Goal: Information Seeking & Learning: Learn about a topic

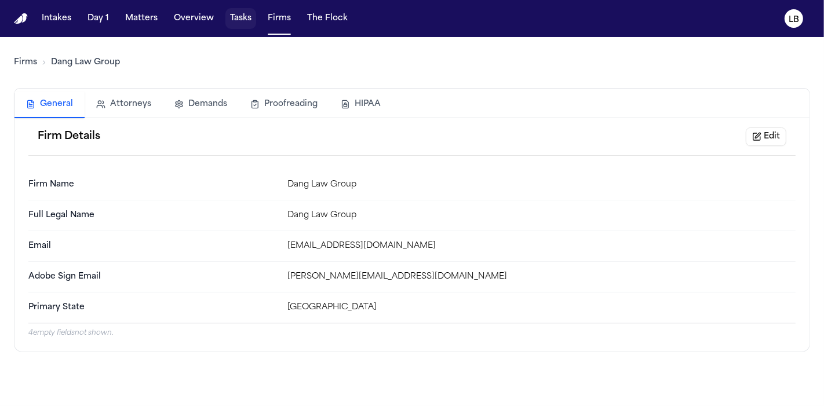
click at [235, 13] on button "Tasks" at bounding box center [240, 18] width 31 height 21
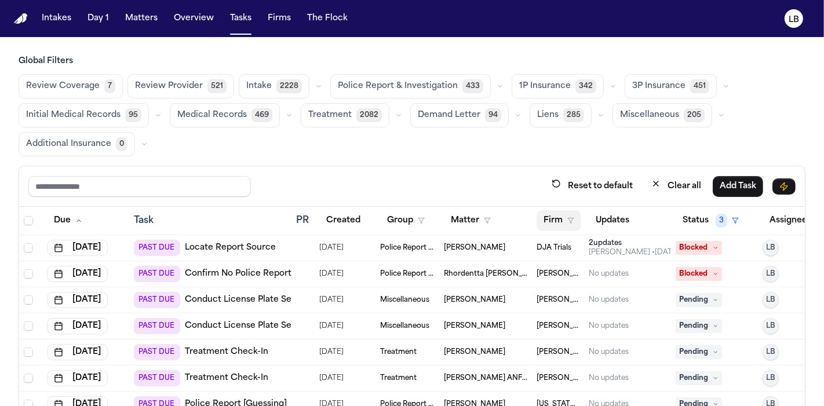
click at [544, 221] on button "Firm" at bounding box center [559, 220] width 45 height 21
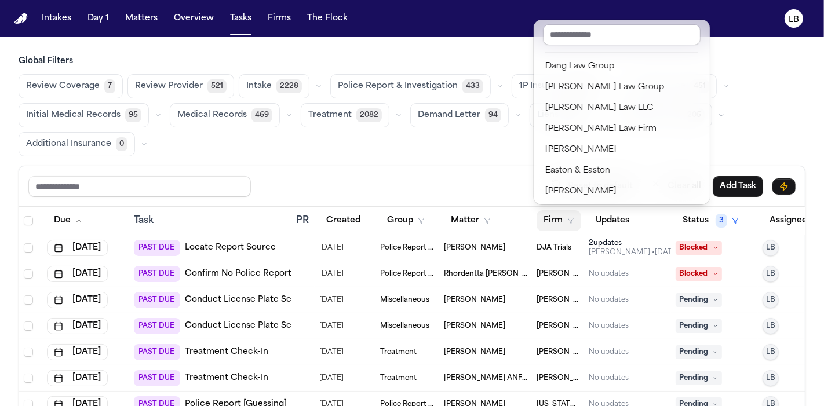
scroll to position [163, 0]
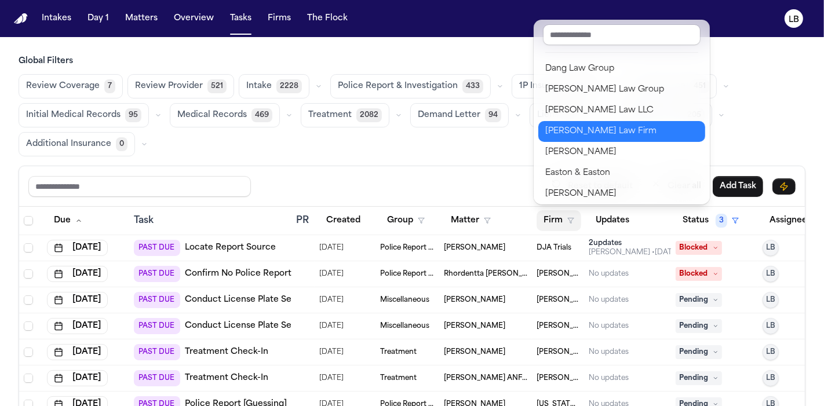
click at [594, 136] on div "[PERSON_NAME] Law Firm" at bounding box center [621, 132] width 153 height 14
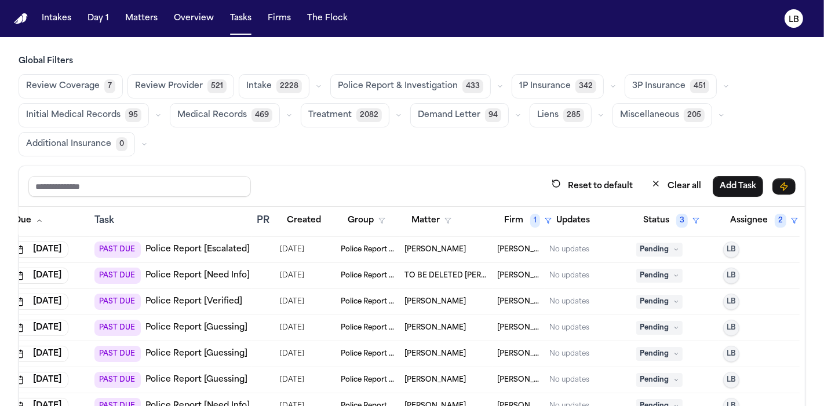
scroll to position [0, 57]
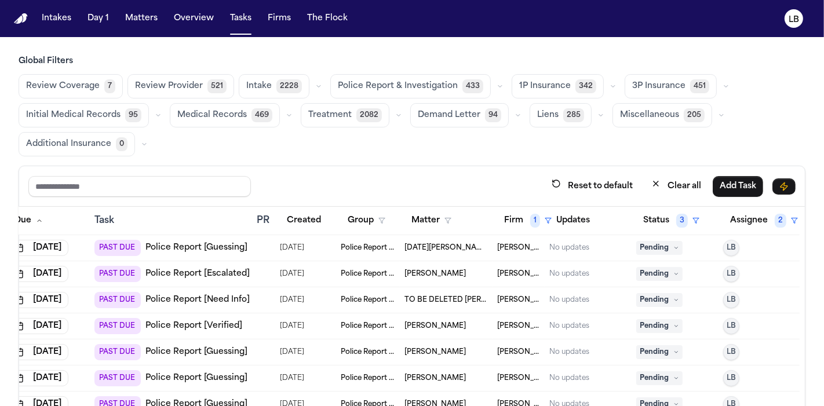
click at [434, 322] on span "Kimberly Agee" at bounding box center [435, 326] width 61 height 9
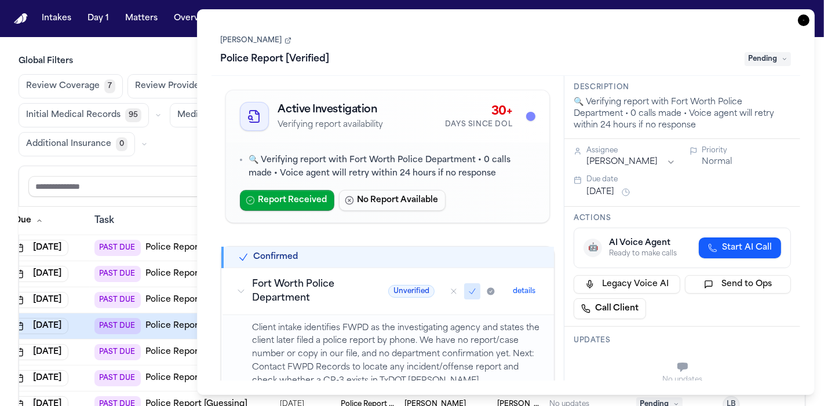
click at [252, 37] on link "[PERSON_NAME]" at bounding box center [256, 40] width 71 height 9
click at [803, 25] on icon "button" at bounding box center [804, 20] width 12 height 12
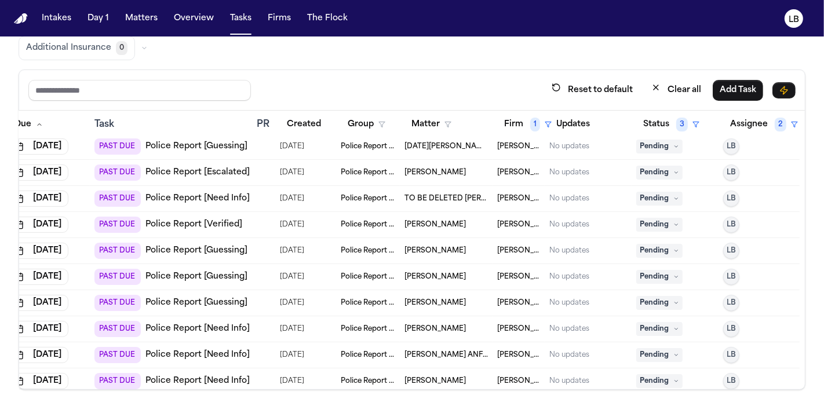
scroll to position [5, 57]
copy span "[PERSON_NAME]"
drag, startPoint x: 443, startPoint y: 246, endPoint x: 388, endPoint y: 246, distance: 55.1
click at [405, 247] on div "[PERSON_NAME]" at bounding box center [446, 251] width 83 height 9
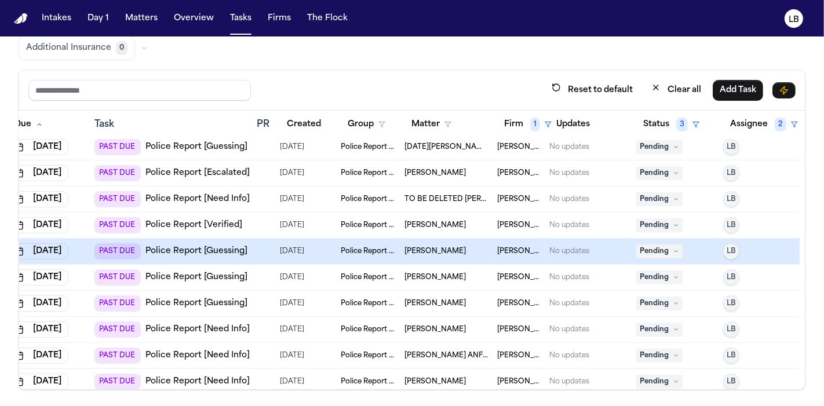
click at [405, 247] on span "[PERSON_NAME]" at bounding box center [435, 251] width 61 height 9
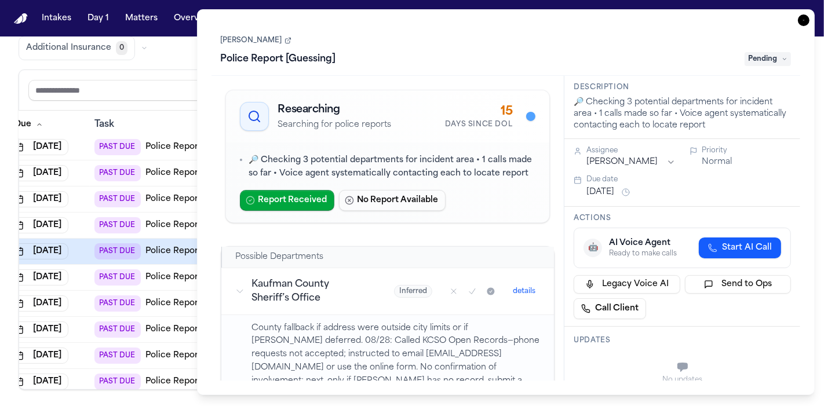
click at [246, 26] on div "Vereeka Turner Police Report [Guessing] Pending" at bounding box center [506, 50] width 589 height 52
click at [247, 29] on div "Vereeka Turner Police Report [Guessing] Pending" at bounding box center [506, 50] width 589 height 52
click at [252, 45] on div "Vereeka Turner Police Report [Guessing] Pending" at bounding box center [506, 50] width 571 height 35
click at [250, 42] on link "[PERSON_NAME]" at bounding box center [256, 40] width 71 height 9
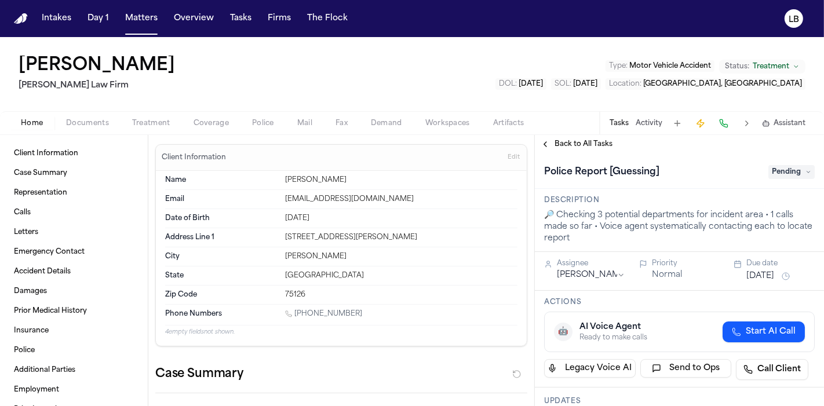
click at [91, 122] on span "Documents" at bounding box center [87, 123] width 43 height 9
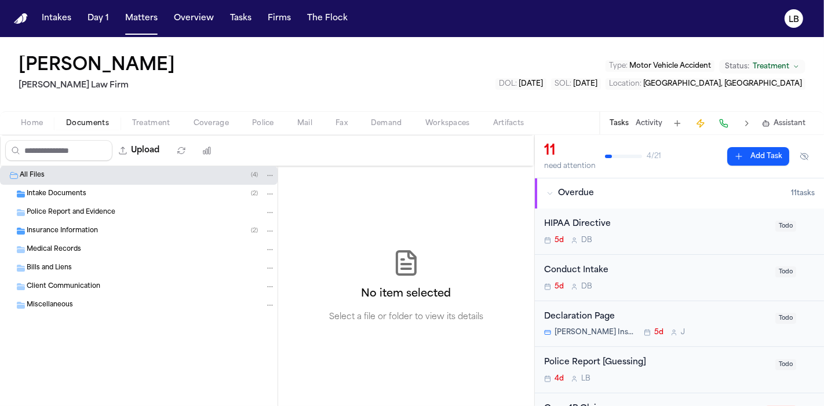
click at [63, 194] on span "Intake Documents" at bounding box center [57, 195] width 60 height 10
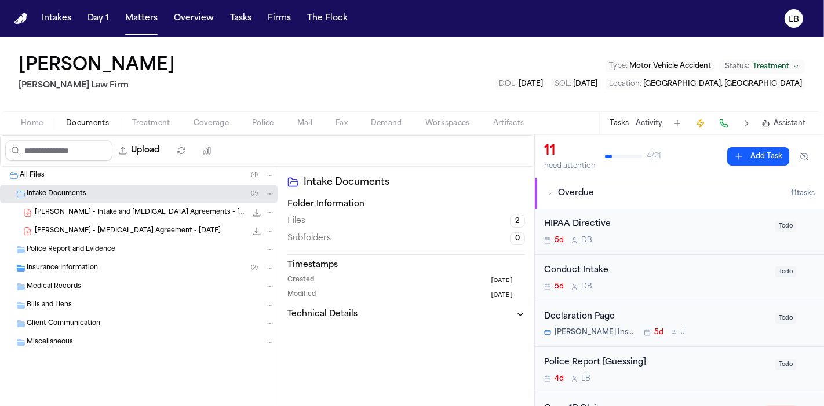
click at [103, 229] on span "V. Turner - Retainer Agreement - 8.27.25" at bounding box center [128, 232] width 186 height 10
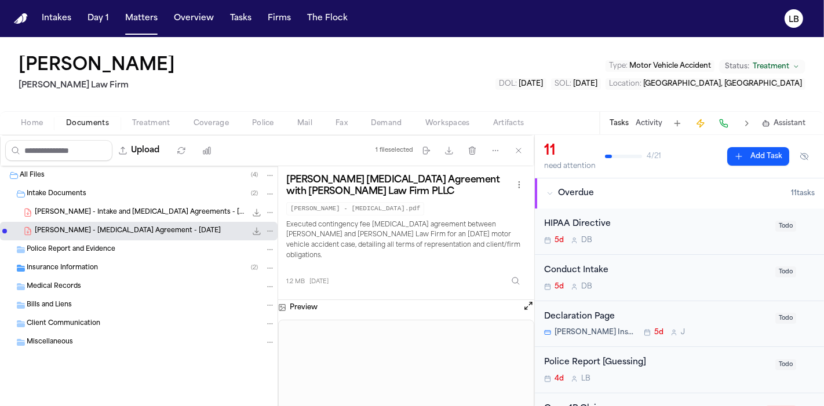
click at [105, 209] on span "V. Turner - Intake and Retainer Agreements - 8.18.25" at bounding box center [141, 213] width 212 height 10
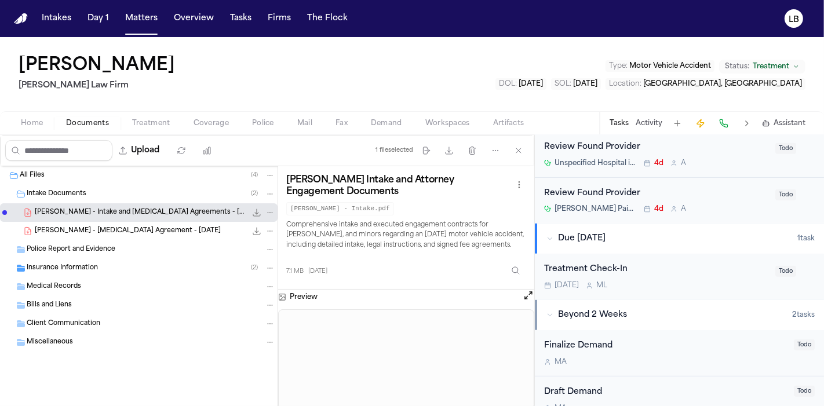
scroll to position [573, 0]
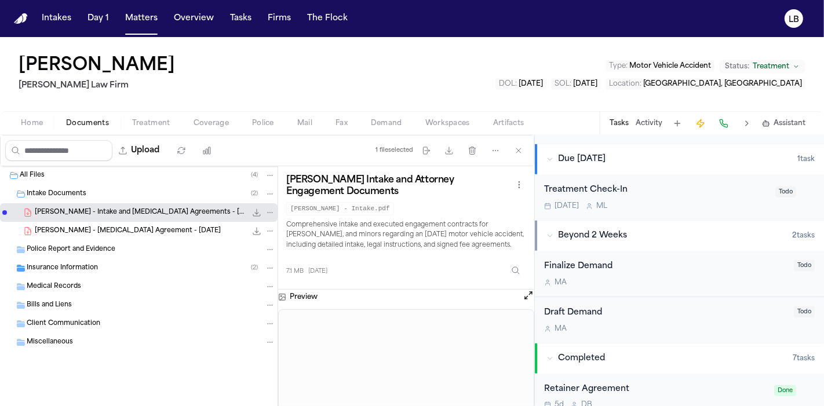
click at [626, 128] on div "Tasks Activity Assistant" at bounding box center [707, 123] width 216 height 23
click at [618, 102] on div "Vereeka Turner Ruy Mireles Law Firm Type : Motor Vehicle Accident Status: Treat…" at bounding box center [412, 74] width 824 height 74
click at [625, 123] on button "Tasks" at bounding box center [619, 123] width 19 height 9
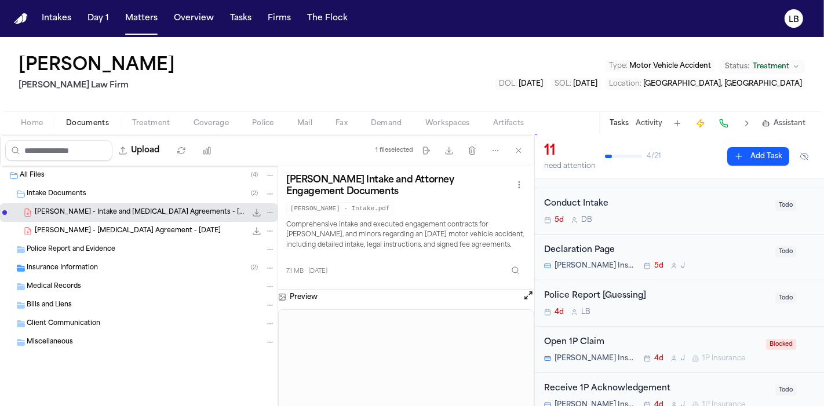
scroll to position [0, 0]
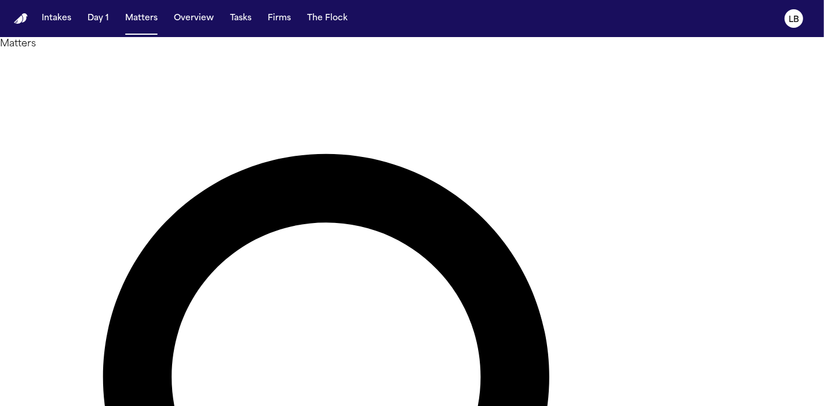
type input "******"
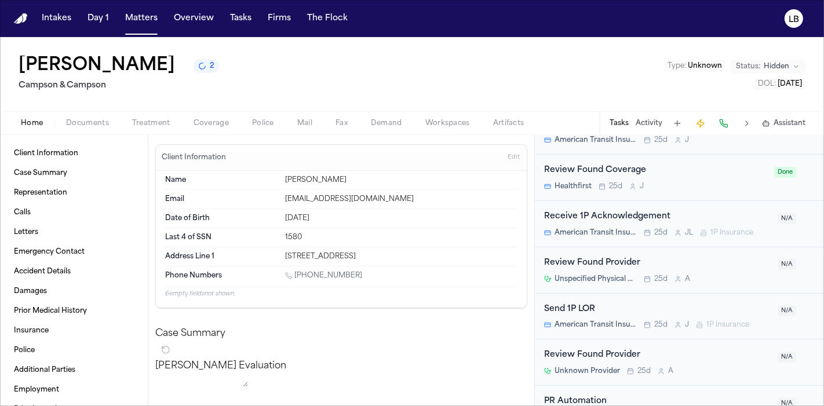
scroll to position [410, 0]
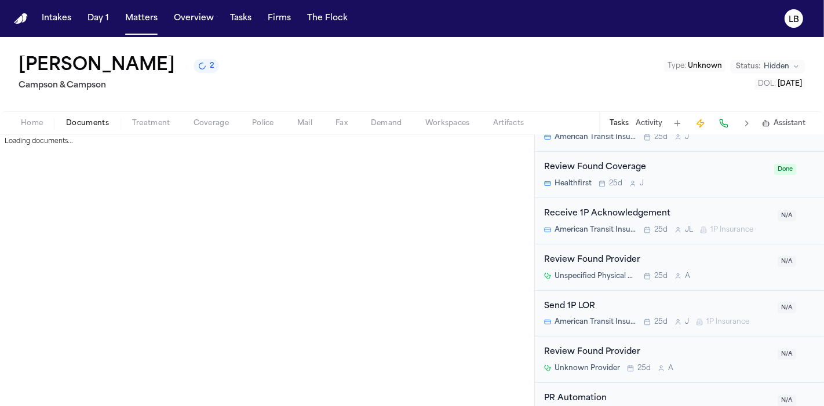
click at [90, 123] on span "Documents" at bounding box center [87, 123] width 43 height 9
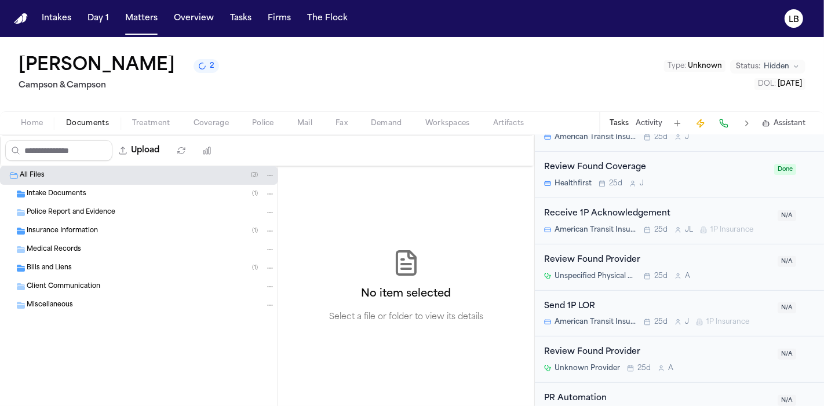
click at [61, 190] on span "Intake Documents" at bounding box center [57, 195] width 60 height 10
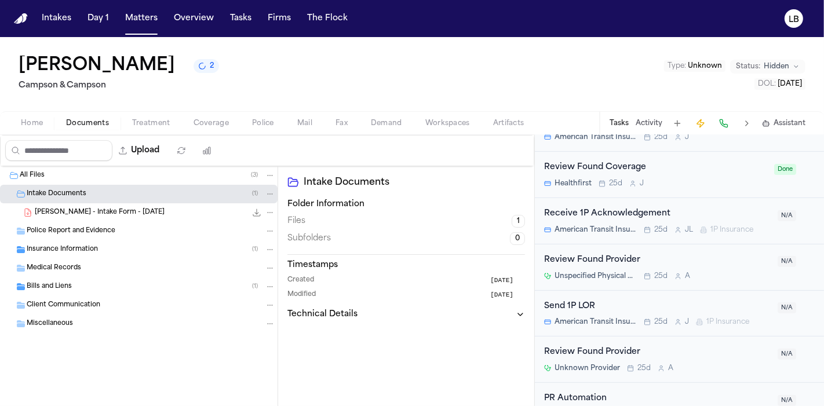
click at [77, 236] on div "Police Report and Evidence" at bounding box center [139, 231] width 278 height 19
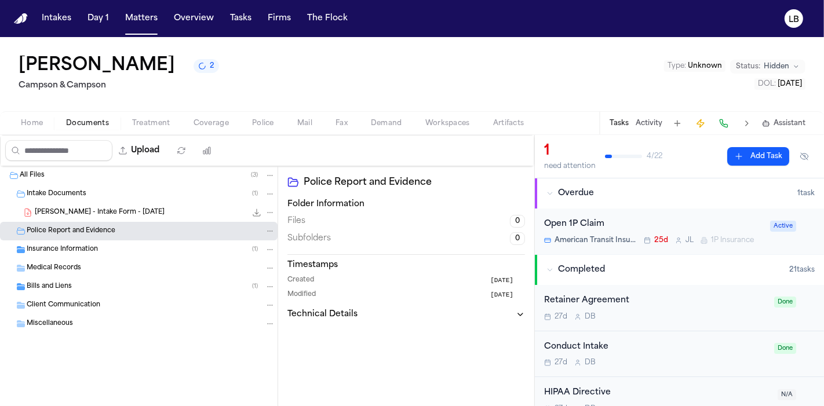
click at [646, 123] on button "Activity" at bounding box center [649, 123] width 27 height 9
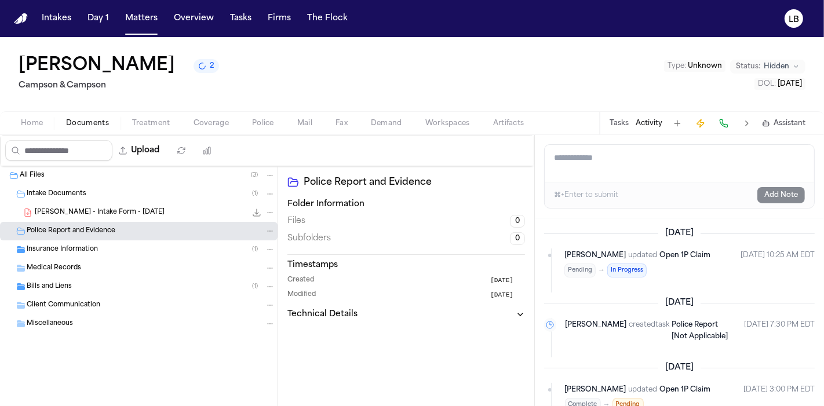
click at [42, 99] on div "Manuel Tavarez 2 Campson & Campson Type : Unknown Status: Hidden DOL : 2025-06-…" at bounding box center [412, 74] width 824 height 74
click at [3, 55] on div "Manuel Tavarez Campson & Campson Type : Unknown Status: Hidden DOL : 2025-06-19" at bounding box center [412, 74] width 824 height 74
click at [239, 12] on button "Tasks" at bounding box center [240, 18] width 31 height 21
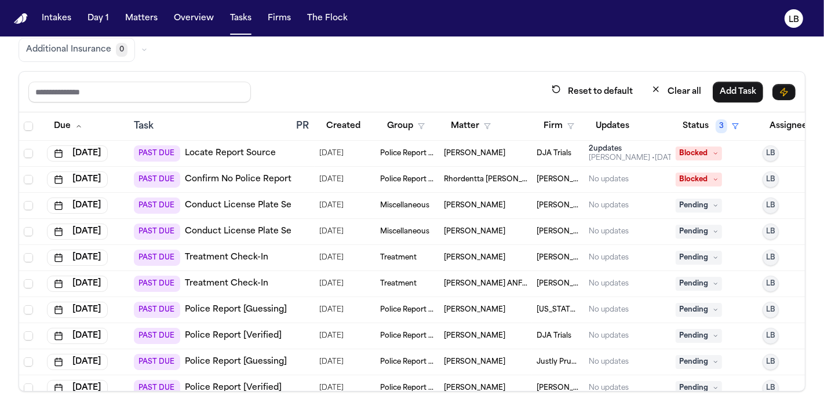
scroll to position [95, 0]
click at [482, 123] on button "Matter" at bounding box center [471, 125] width 54 height 21
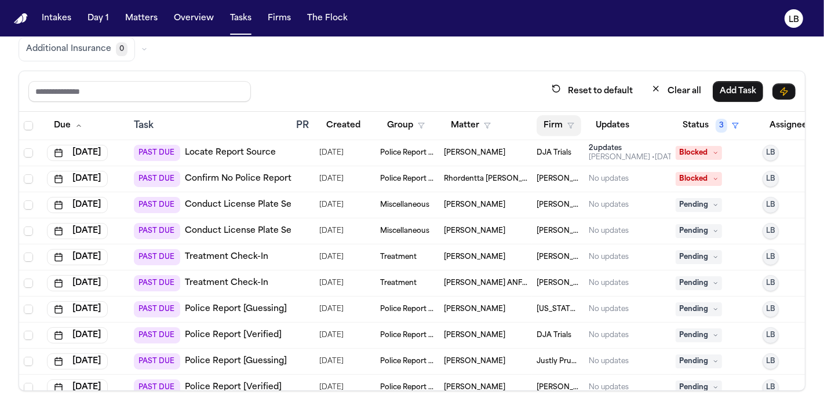
click at [548, 119] on button "Firm" at bounding box center [559, 125] width 45 height 21
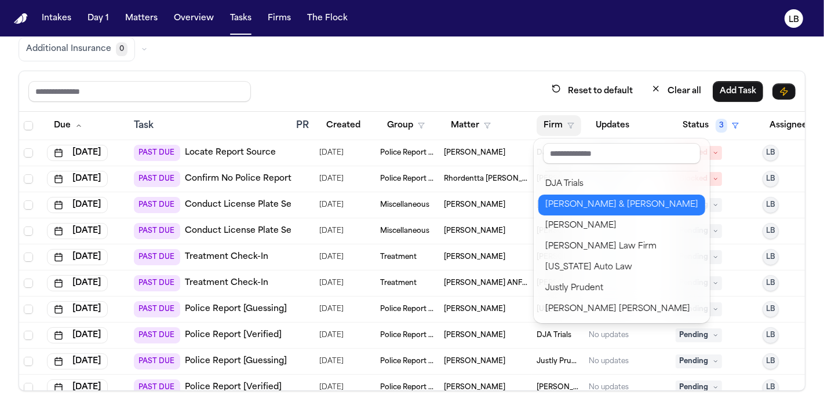
scroll to position [230, 0]
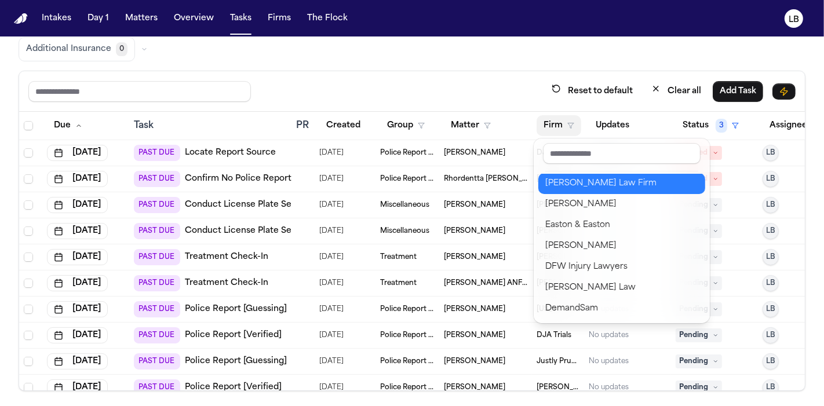
click at [564, 186] on div "[PERSON_NAME] Law Firm" at bounding box center [621, 184] width 153 height 14
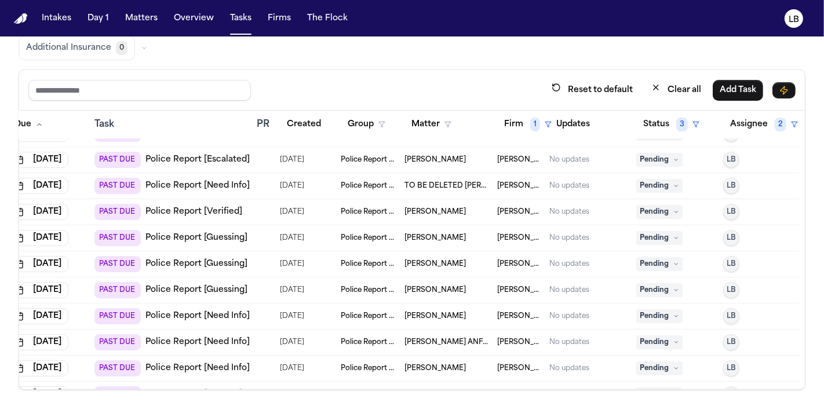
scroll to position [115, 57]
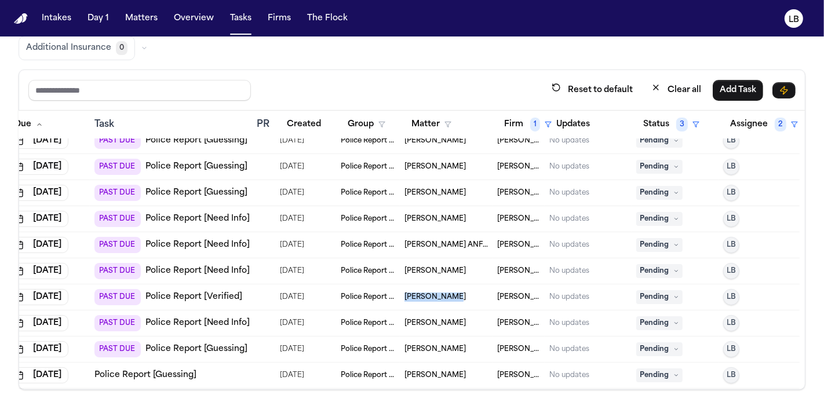
drag, startPoint x: 435, startPoint y: 294, endPoint x: 381, endPoint y: 296, distance: 53.3
click at [400, 296] on td "Yanavi Jones" at bounding box center [446, 298] width 93 height 26
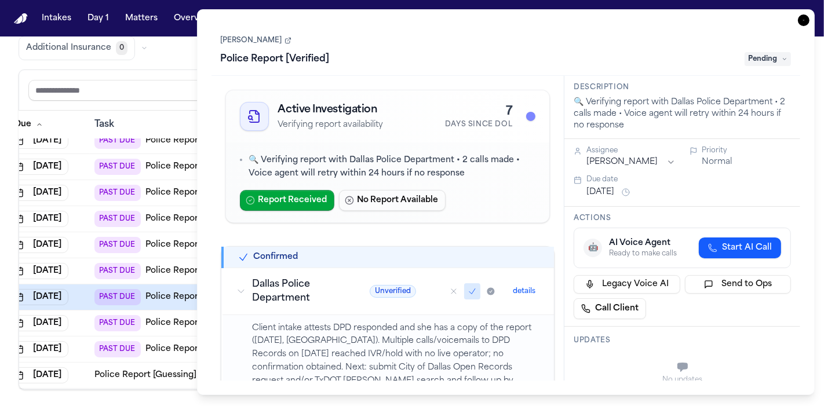
click at [285, 59] on h1 "Police Report [Verified]" at bounding box center [275, 59] width 118 height 19
click at [227, 42] on link "Yanavi Jones" at bounding box center [256, 40] width 71 height 9
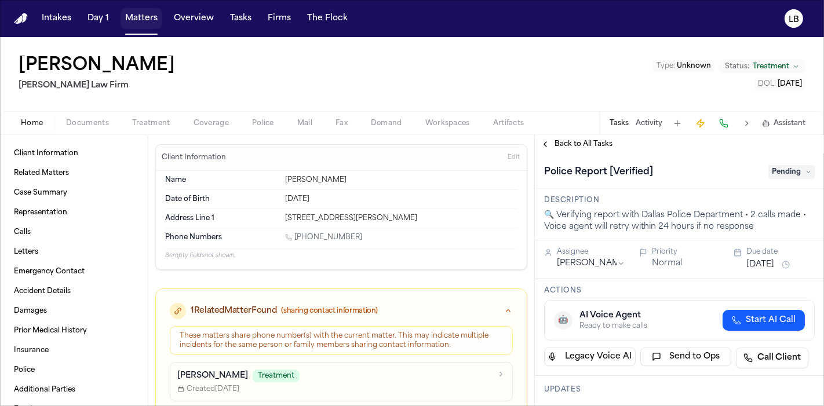
click at [143, 25] on button "Matters" at bounding box center [142, 18] width 42 height 21
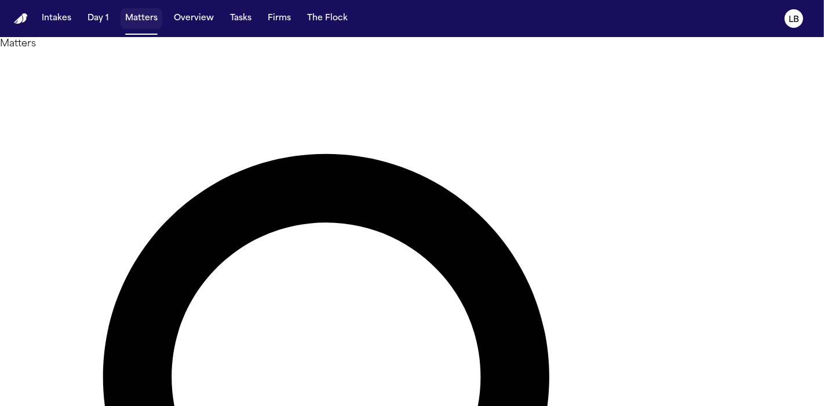
click at [139, 10] on button "Matters" at bounding box center [142, 18] width 42 height 21
click at [255, 17] on div "Intakes Day 1 Matters Overview Tasks Firms The Flock" at bounding box center [194, 18] width 315 height 21
click at [264, 17] on button "Firms" at bounding box center [279, 18] width 32 height 21
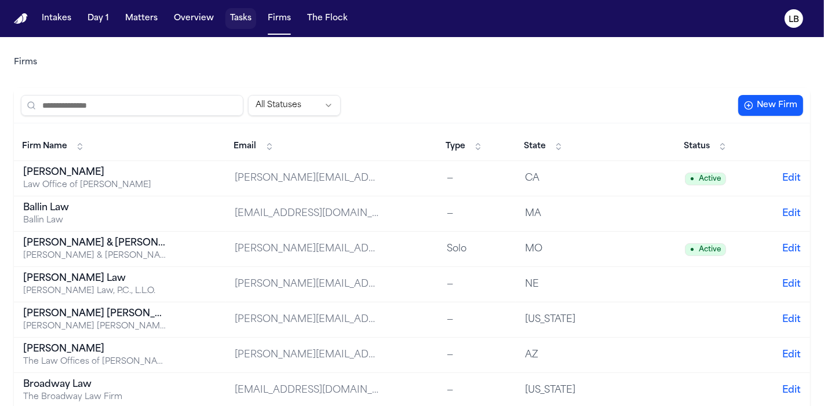
click at [232, 24] on button "Tasks" at bounding box center [240, 18] width 31 height 21
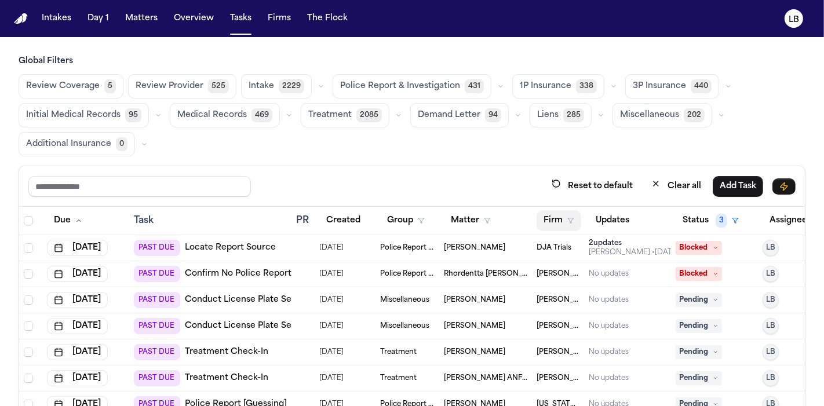
click at [555, 219] on button "Firm" at bounding box center [559, 220] width 45 height 21
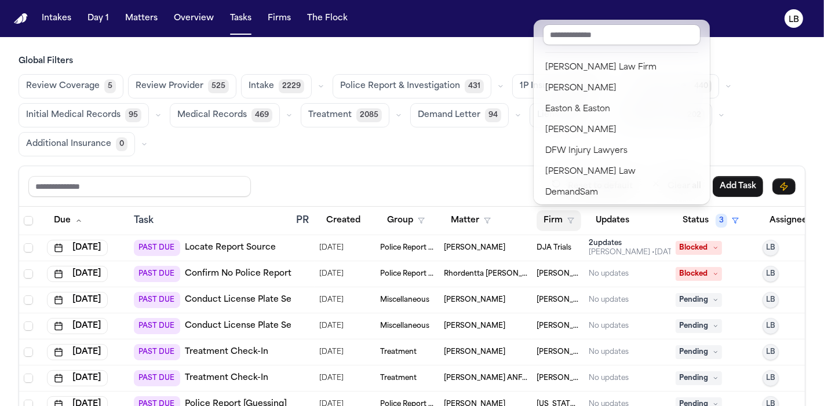
scroll to position [230, 0]
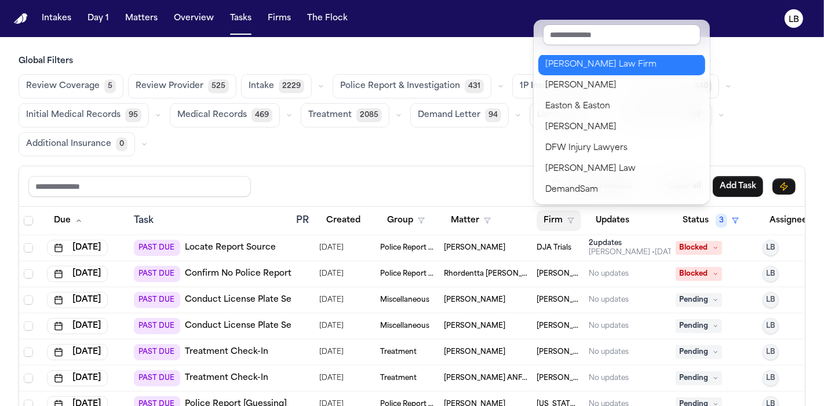
click at [569, 63] on div "[PERSON_NAME] Law Firm" at bounding box center [621, 65] width 153 height 14
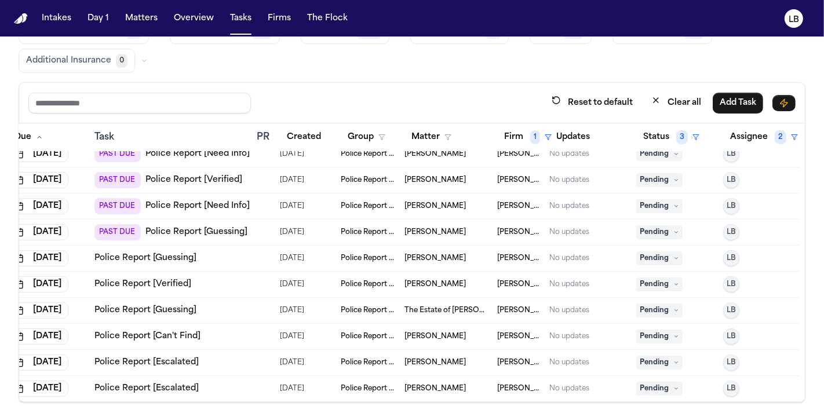
scroll to position [83, 0]
click at [426, 280] on span "[PERSON_NAME]" at bounding box center [435, 284] width 61 height 9
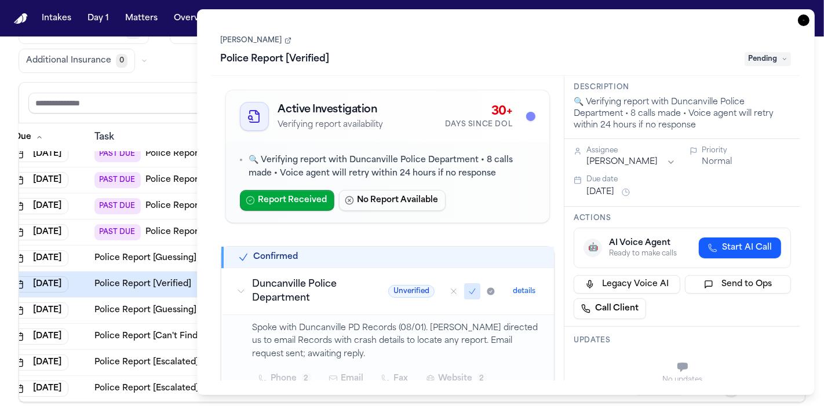
click at [261, 45] on div "Linda Parson Police Report [Verified] Pending" at bounding box center [506, 50] width 571 height 35
click at [253, 41] on link "[PERSON_NAME]" at bounding box center [256, 40] width 71 height 9
click at [258, 40] on link "[PERSON_NAME]" at bounding box center [256, 40] width 71 height 9
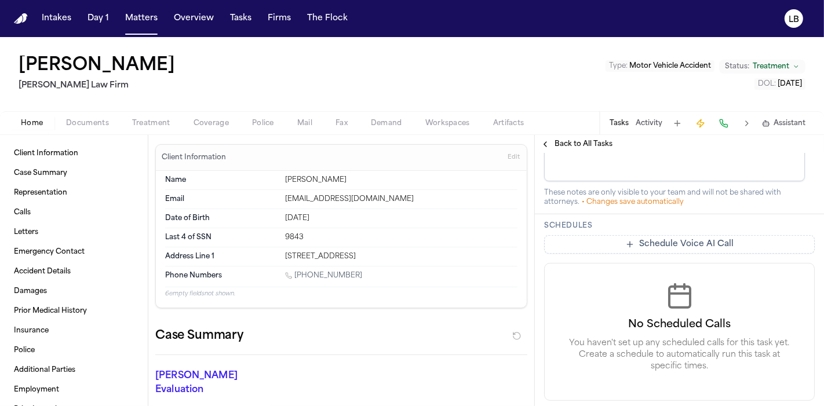
scroll to position [504, 0]
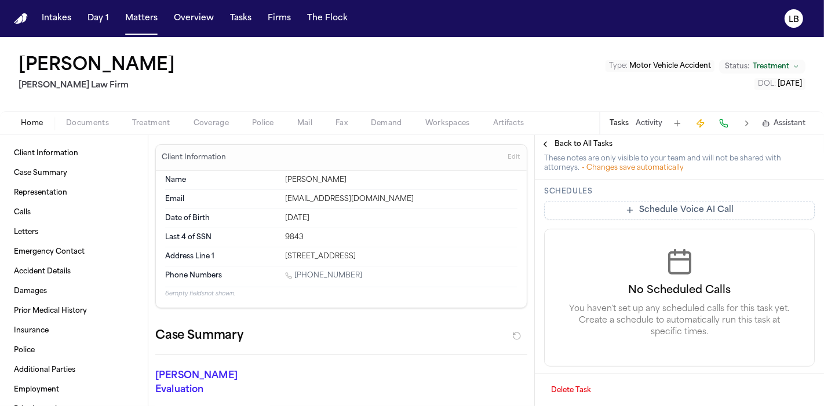
click at [97, 130] on div "Home Documents Treatment Coverage Police Mail Fax Demand Workspaces Artifacts T…" at bounding box center [412, 122] width 824 height 23
click at [92, 126] on span "Documents" at bounding box center [87, 123] width 43 height 9
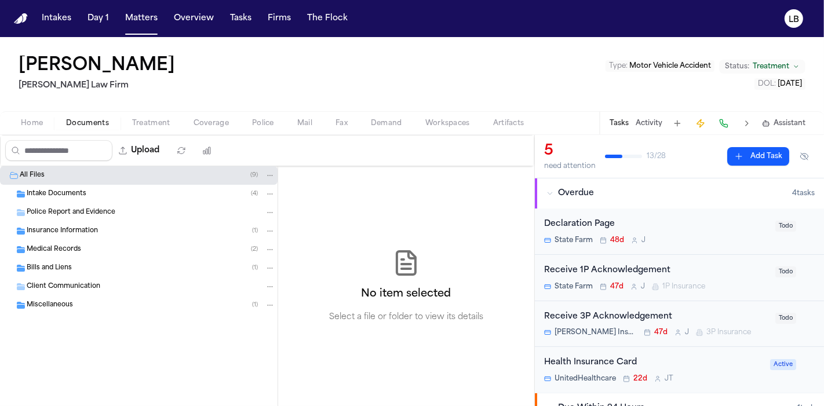
click at [76, 195] on span "Intake Documents" at bounding box center [57, 195] width 60 height 10
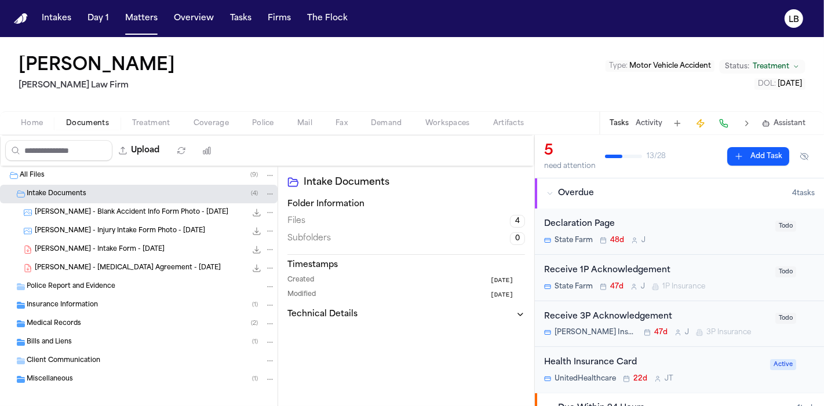
click at [150, 235] on span "[PERSON_NAME] - Injury Intake Form Photo - [DATE]" at bounding box center [120, 232] width 170 height 10
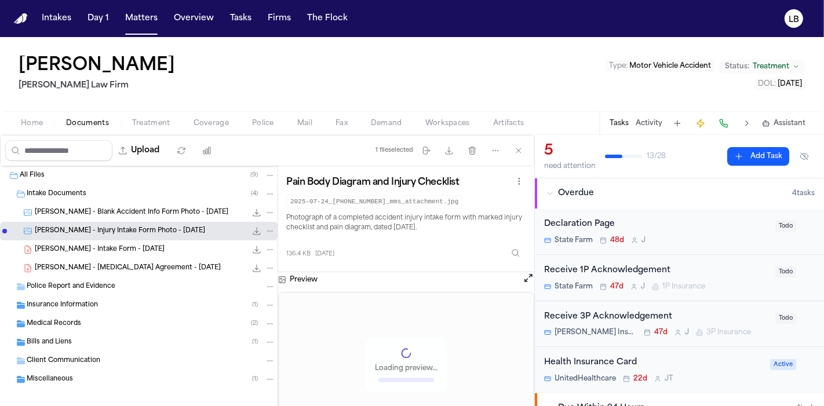
click at [123, 214] on span "[PERSON_NAME] - Blank Accident Info Form Photo - [DATE]" at bounding box center [132, 213] width 194 height 10
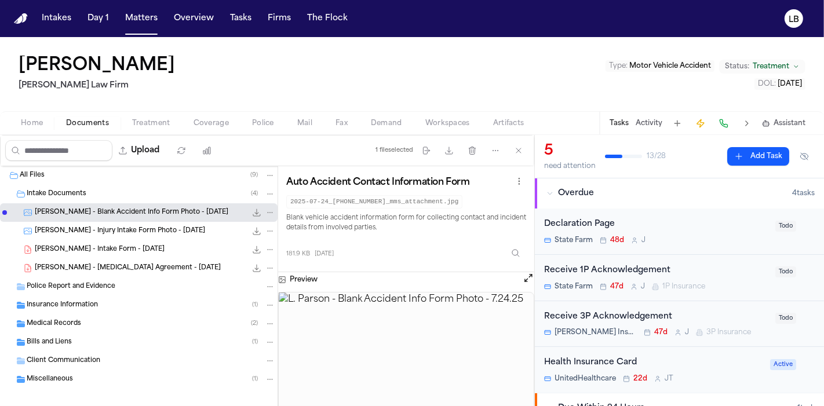
click at [123, 214] on span "[PERSON_NAME] - Blank Accident Info Form Photo - [DATE]" at bounding box center [132, 213] width 194 height 10
click at [116, 234] on span "[PERSON_NAME] - Injury Intake Form Photo - [DATE]" at bounding box center [120, 232] width 170 height 10
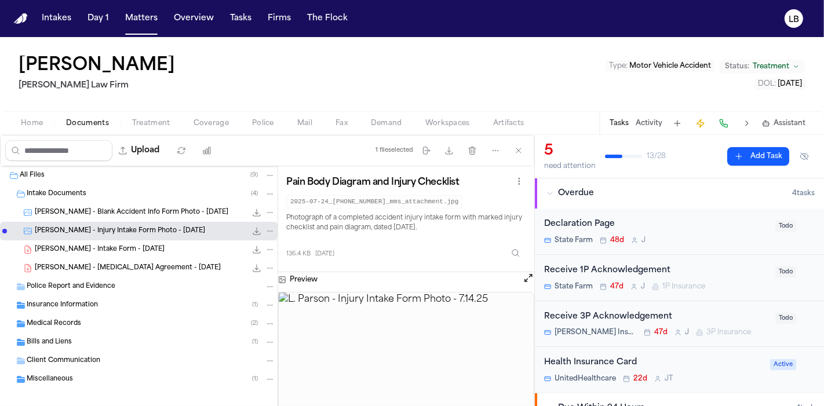
click at [104, 253] on span "[PERSON_NAME] - Intake Form - [DATE]" at bounding box center [100, 250] width 130 height 10
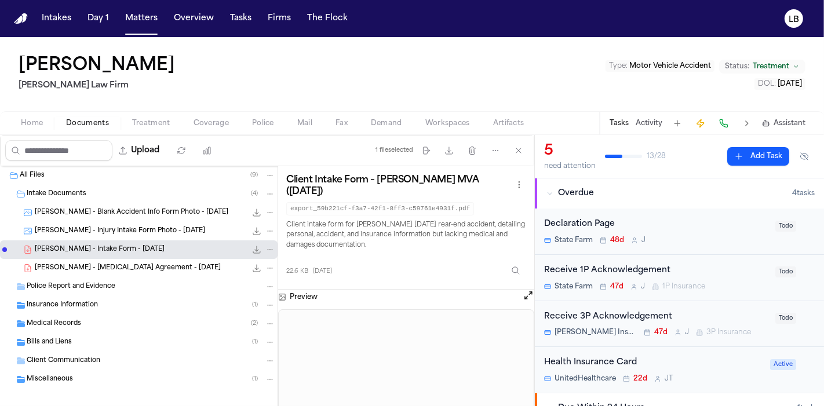
click at [658, 123] on button "Activity" at bounding box center [649, 123] width 27 height 9
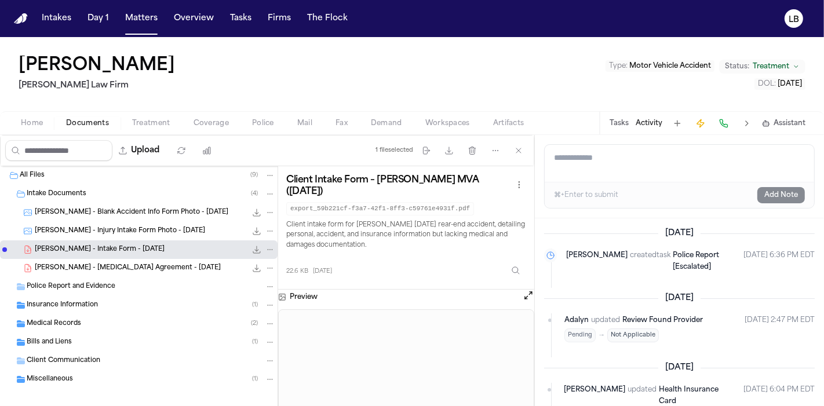
click at [634, 176] on textarea "Add a note to this matter" at bounding box center [679, 163] width 269 height 37
type textarea "*"
